Goal: Navigation & Orientation: Find specific page/section

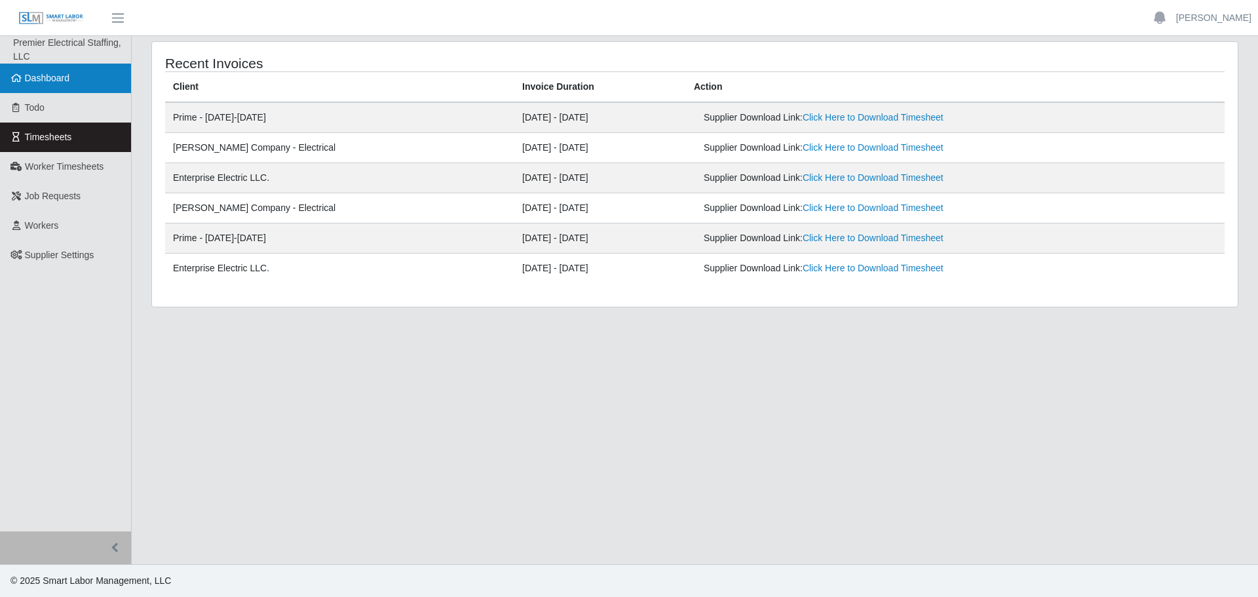
click at [67, 83] on span "Dashboard" at bounding box center [47, 78] width 45 height 10
